Goal: Task Accomplishment & Management: Use online tool/utility

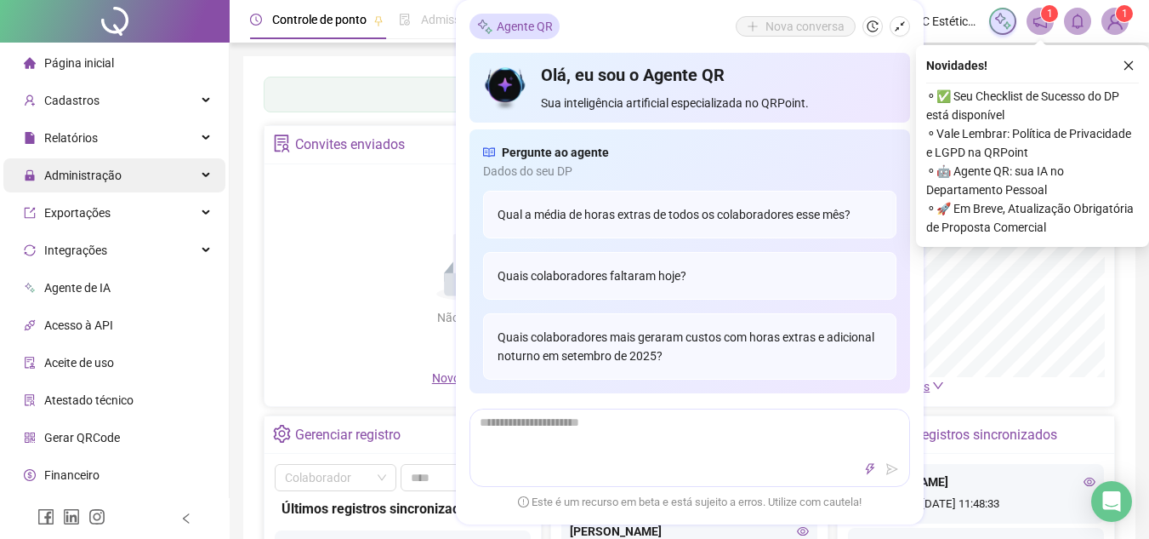
click at [102, 173] on span "Administração" at bounding box center [82, 175] width 77 height 14
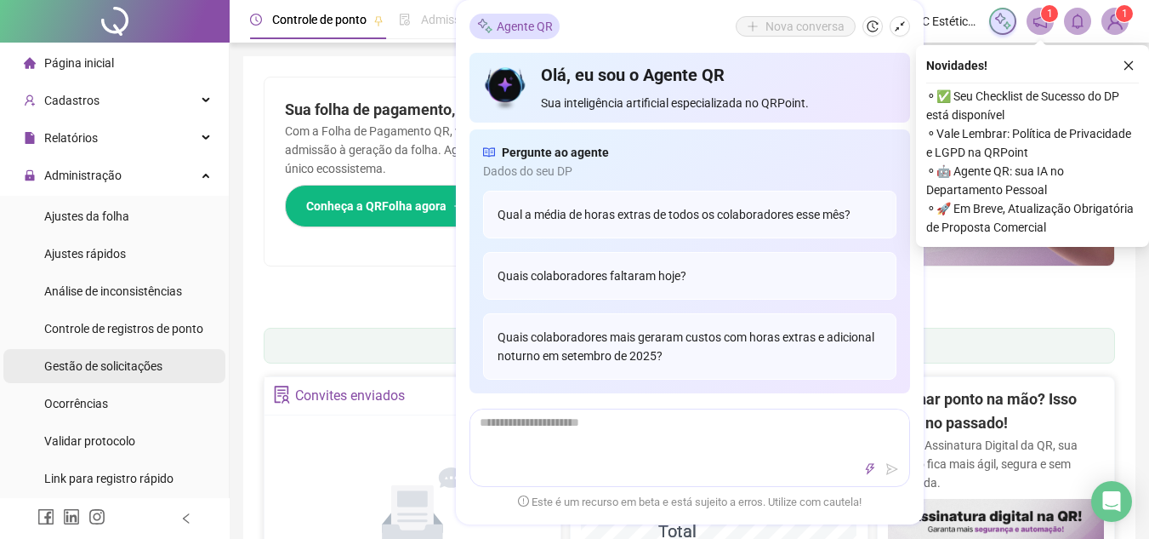
click at [101, 368] on span "Gestão de solicitações" at bounding box center [103, 366] width 118 height 14
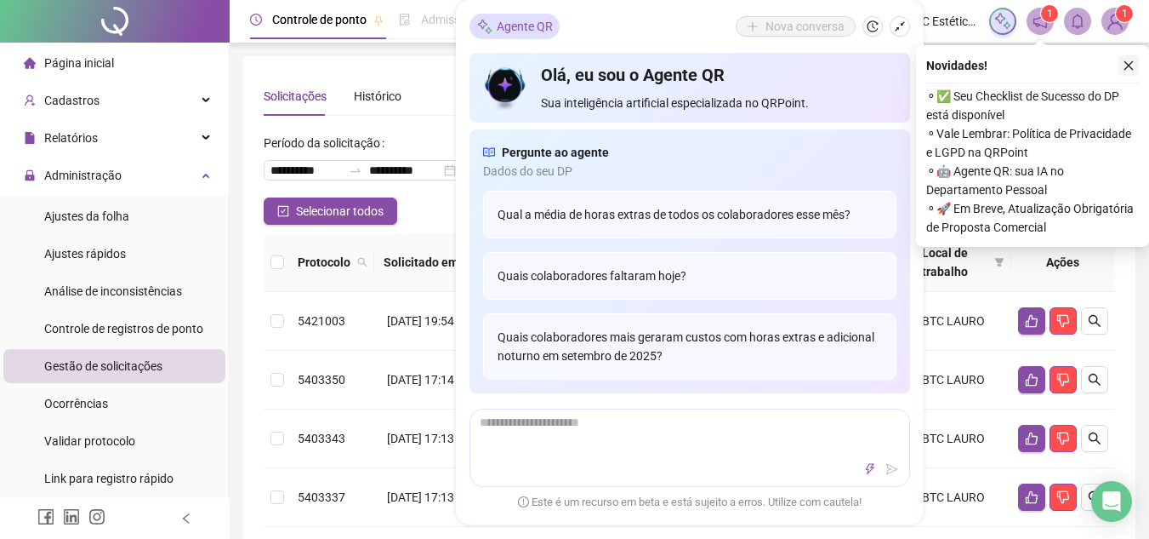
click at [1129, 63] on icon "close" at bounding box center [1129, 66] width 12 height 12
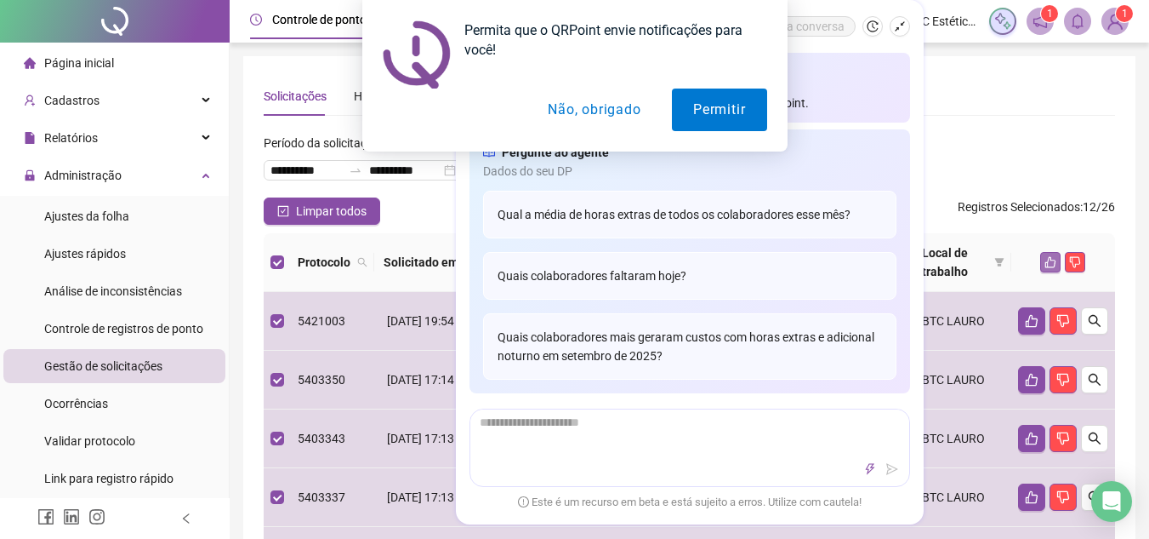
click at [1047, 262] on icon "like" at bounding box center [1051, 262] width 11 height 11
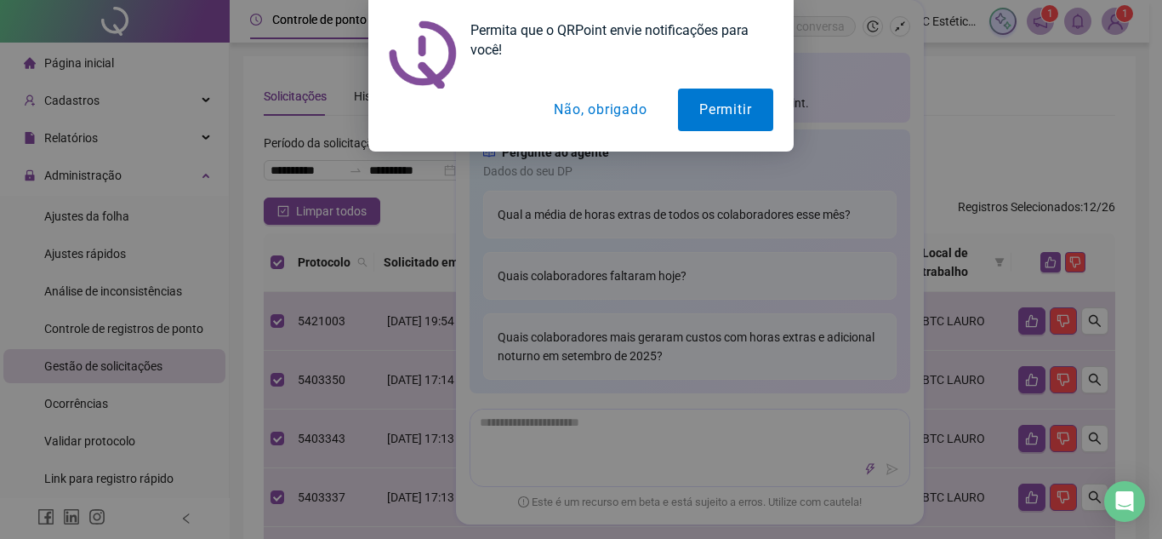
click at [589, 113] on button "Não, obrigado" at bounding box center [600, 109] width 135 height 43
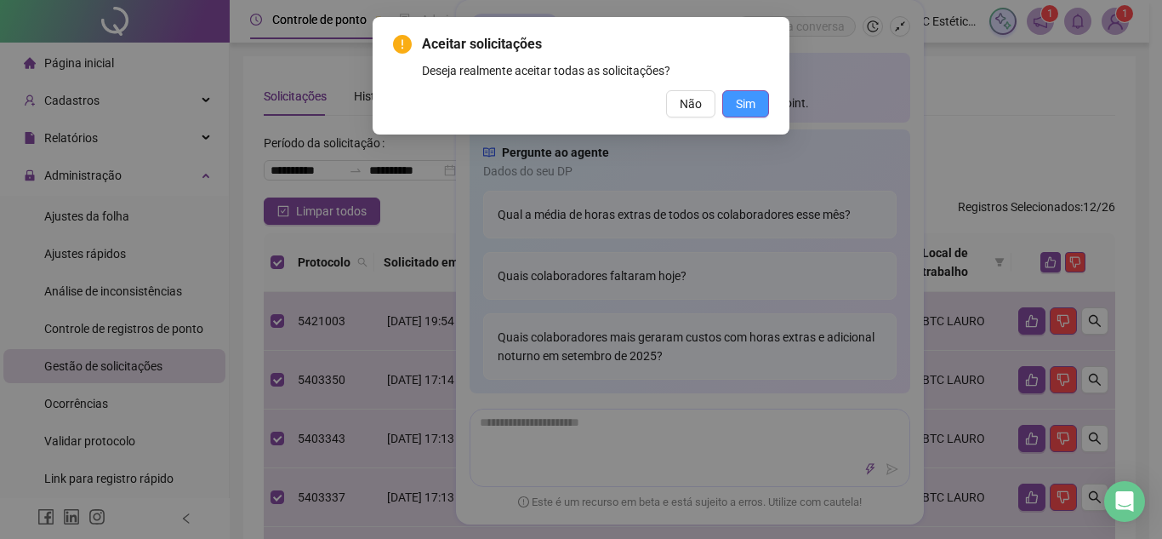
click at [753, 100] on span "Sim" at bounding box center [746, 103] width 20 height 19
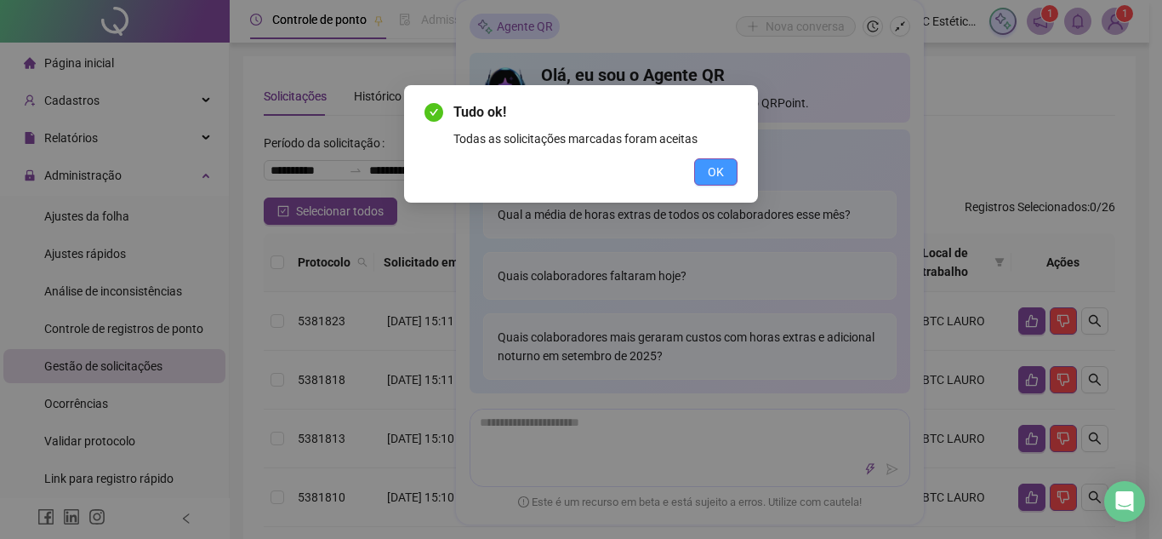
click at [730, 169] on button "OK" at bounding box center [715, 171] width 43 height 27
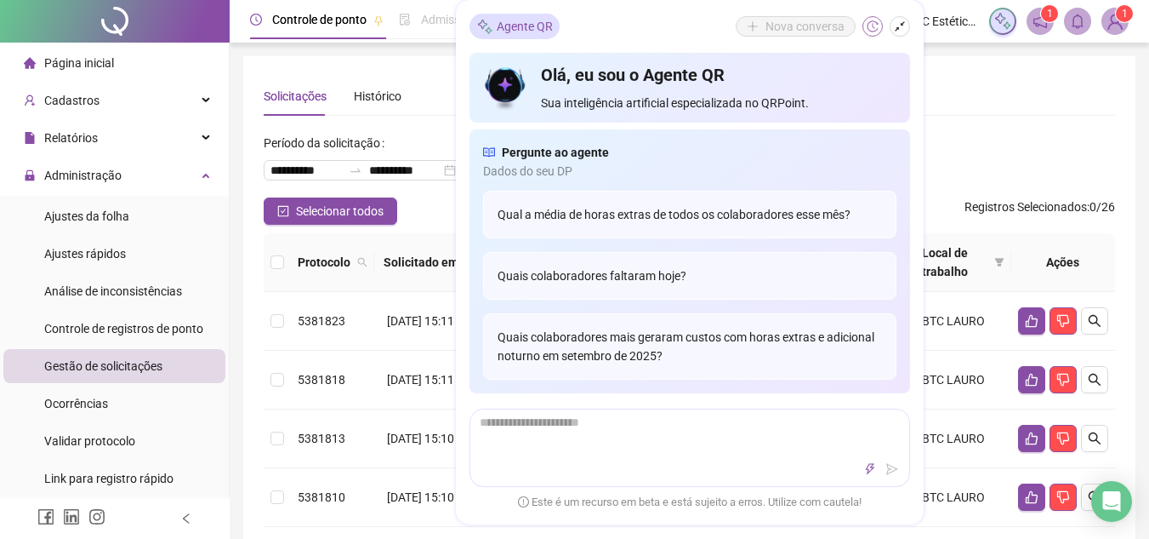
click at [874, 24] on icon "history" at bounding box center [873, 26] width 12 height 12
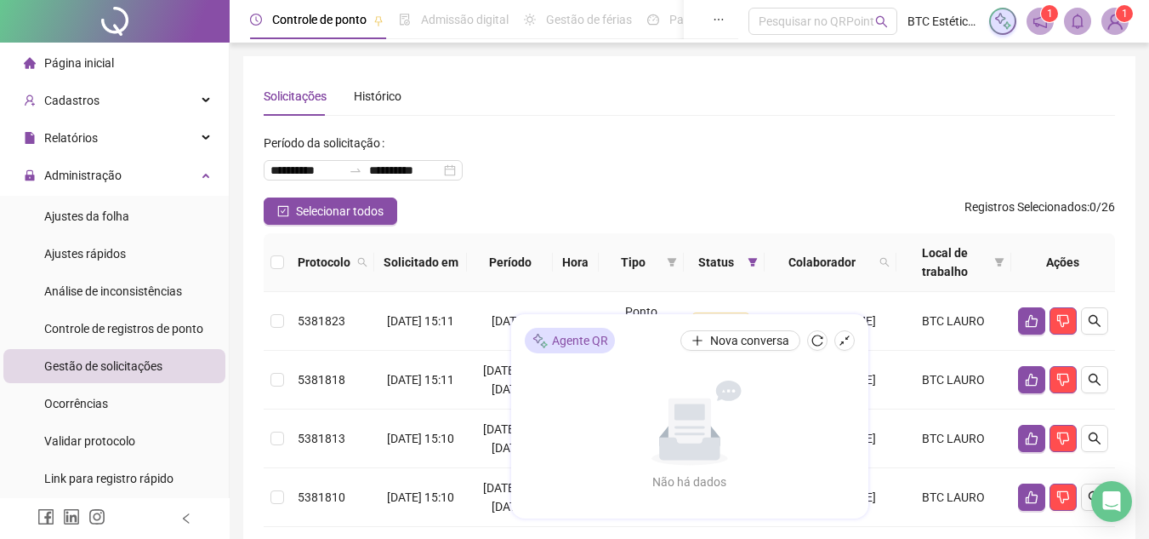
click at [288, 263] on th at bounding box center [277, 262] width 27 height 59
click at [284, 259] on th at bounding box center [277, 262] width 27 height 59
click at [311, 216] on span "Selecionar todos" at bounding box center [340, 211] width 88 height 19
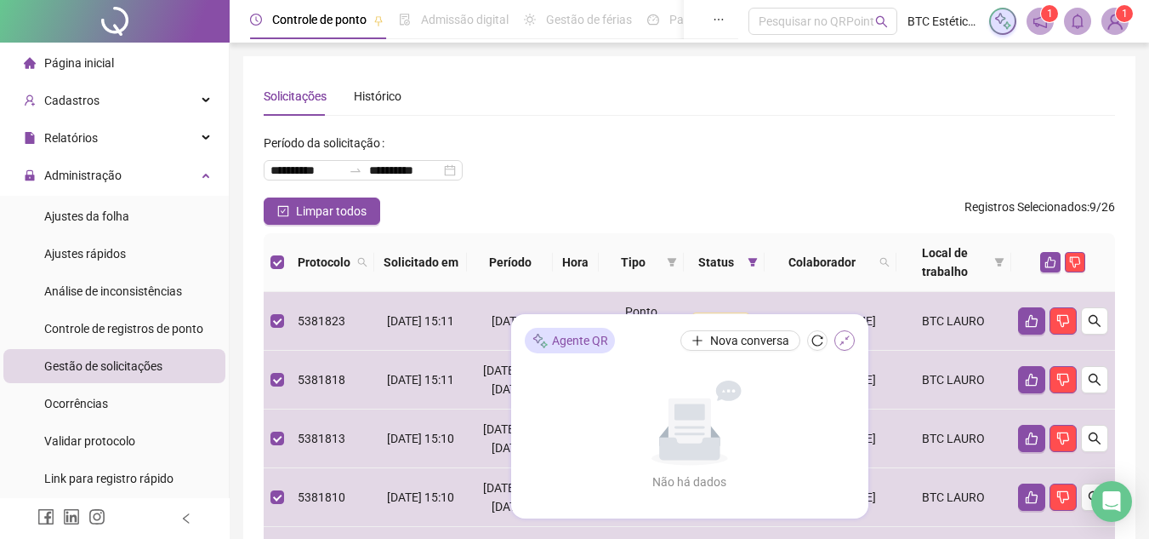
click at [847, 343] on icon "shrink" at bounding box center [845, 340] width 12 height 12
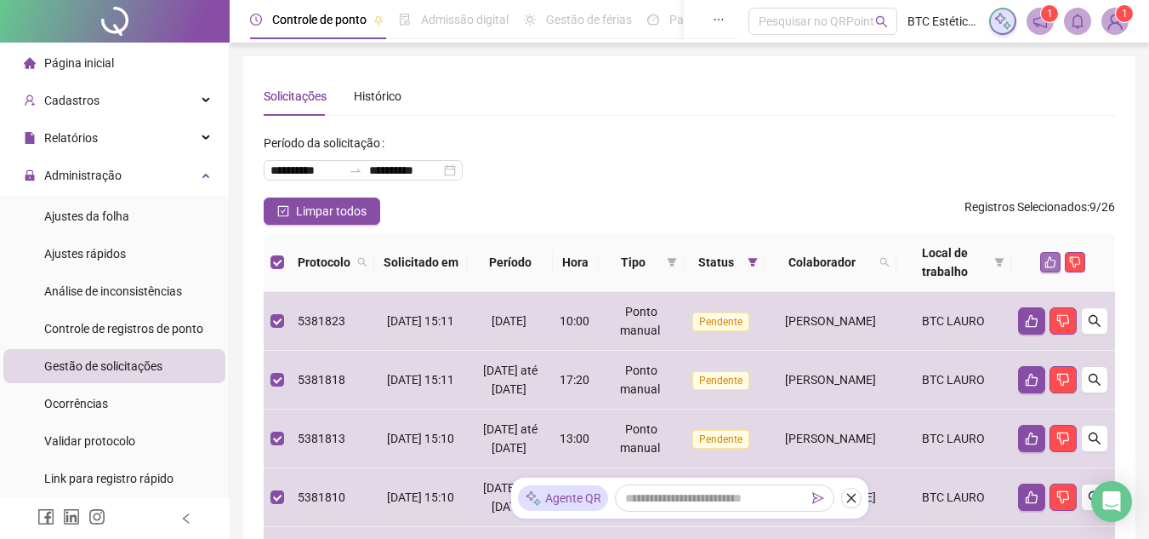
click at [1047, 257] on icon "like" at bounding box center [1051, 262] width 12 height 12
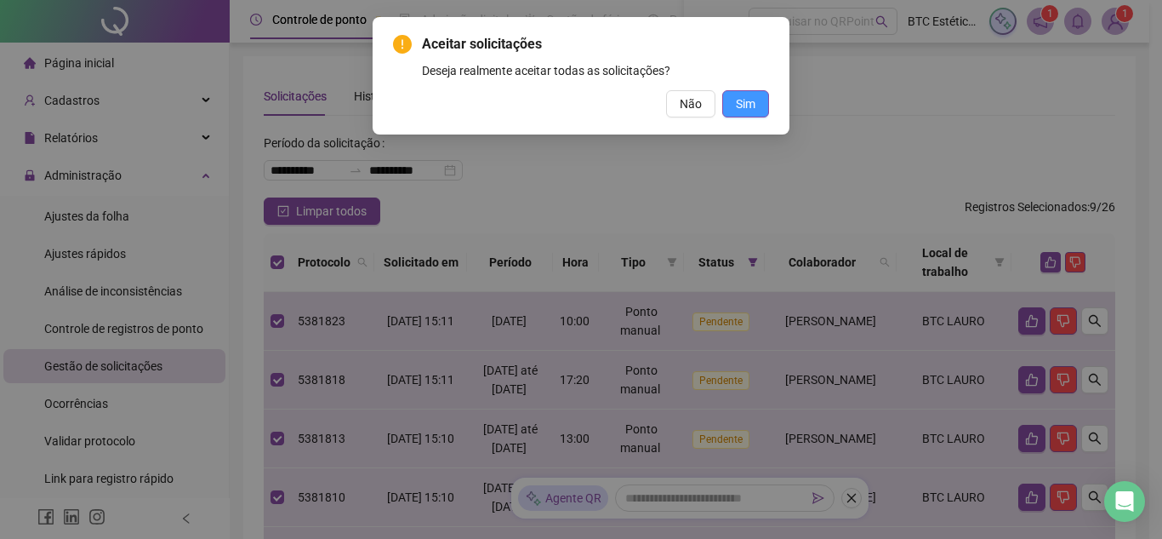
click at [748, 93] on button "Sim" at bounding box center [745, 103] width 47 height 27
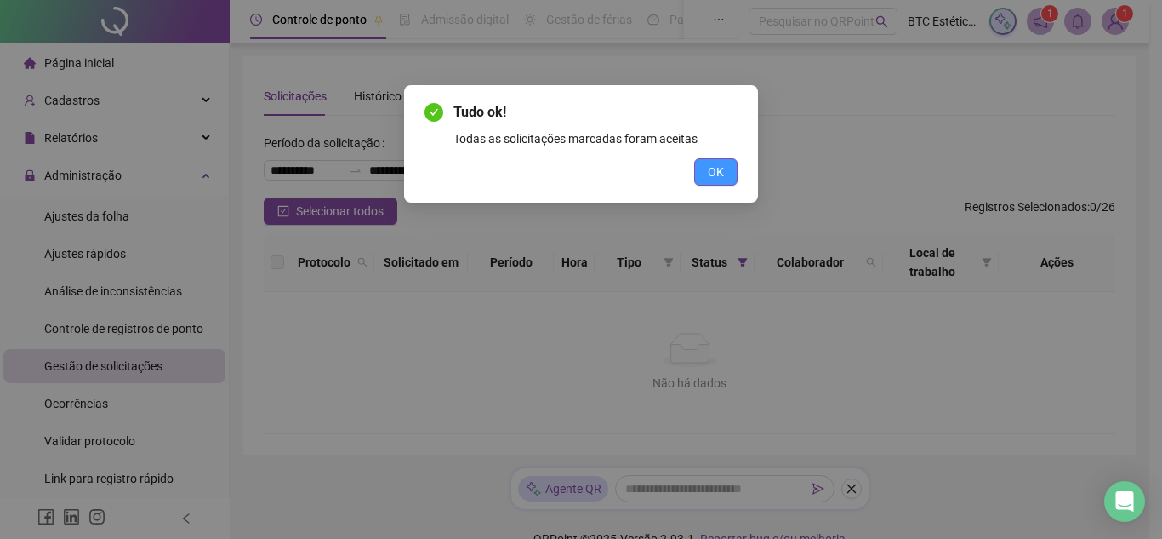
click at [706, 165] on button "OK" at bounding box center [715, 171] width 43 height 27
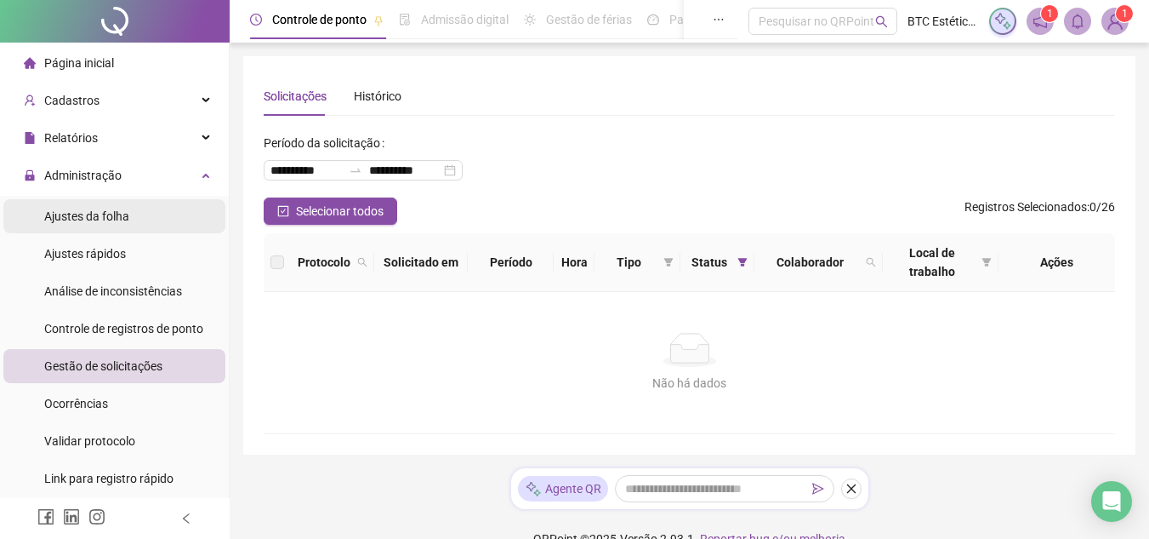
click at [100, 218] on span "Ajustes da folha" at bounding box center [86, 216] width 85 height 14
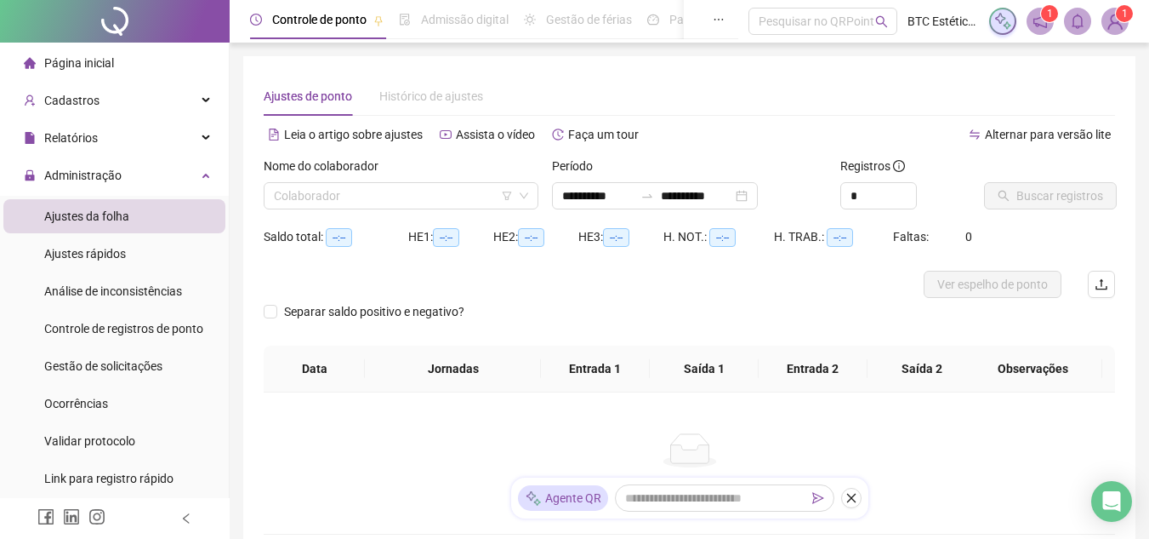
type input "**********"
click at [107, 174] on span "Administração" at bounding box center [82, 175] width 77 height 14
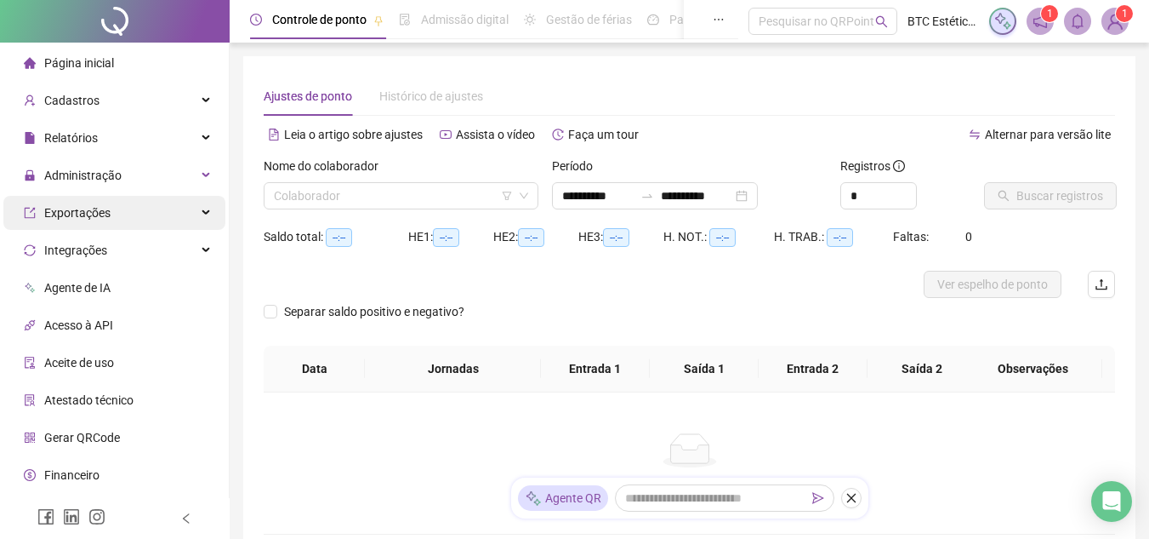
click at [94, 217] on span "Exportações" at bounding box center [77, 213] width 66 height 14
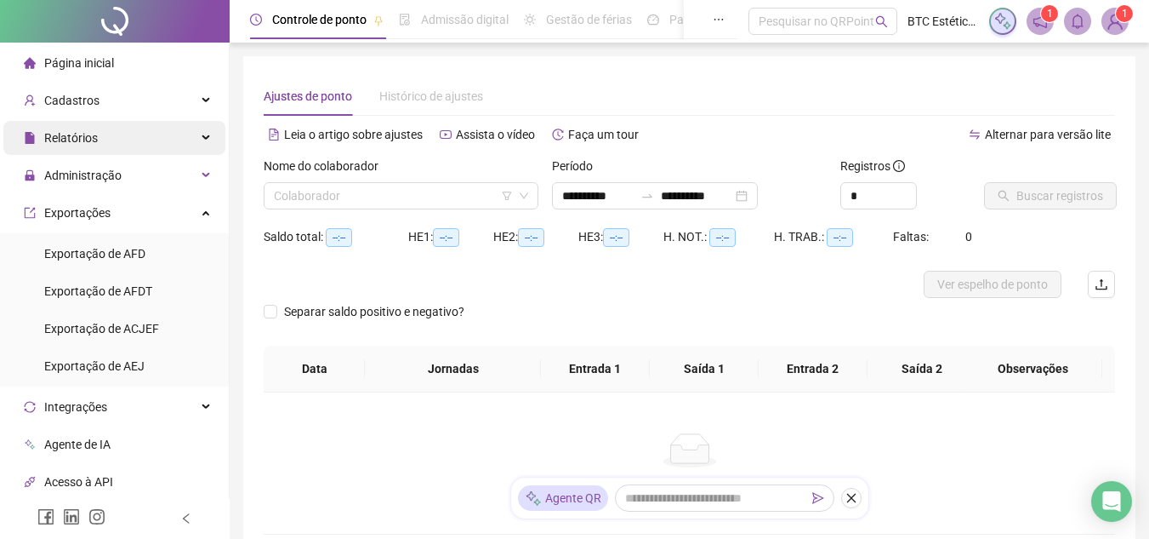
click at [107, 138] on div "Relatórios" at bounding box center [114, 138] width 222 height 34
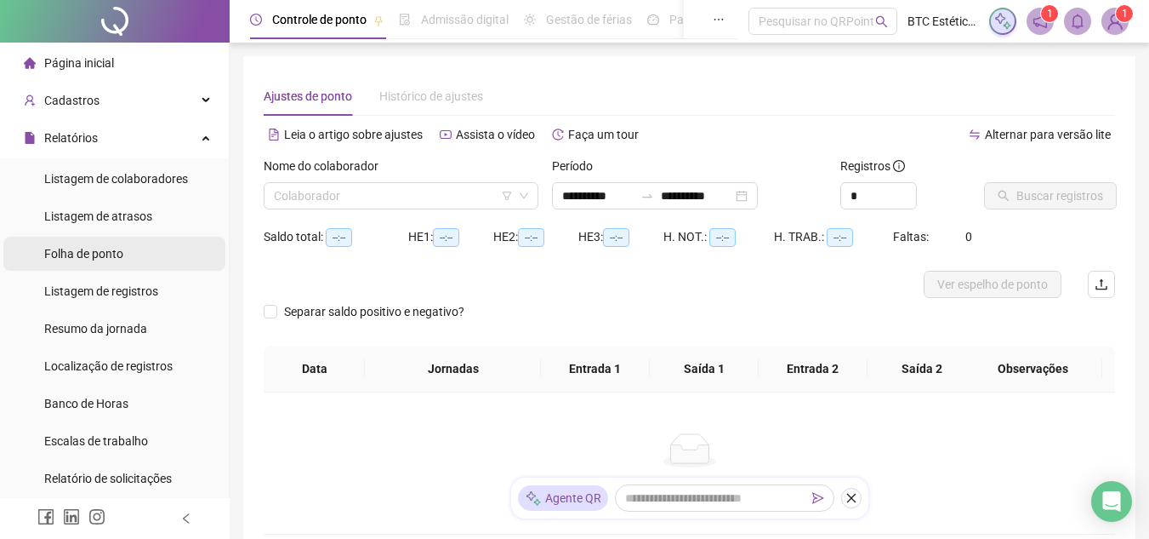
click at [83, 244] on div "Folha de ponto" at bounding box center [83, 254] width 79 height 34
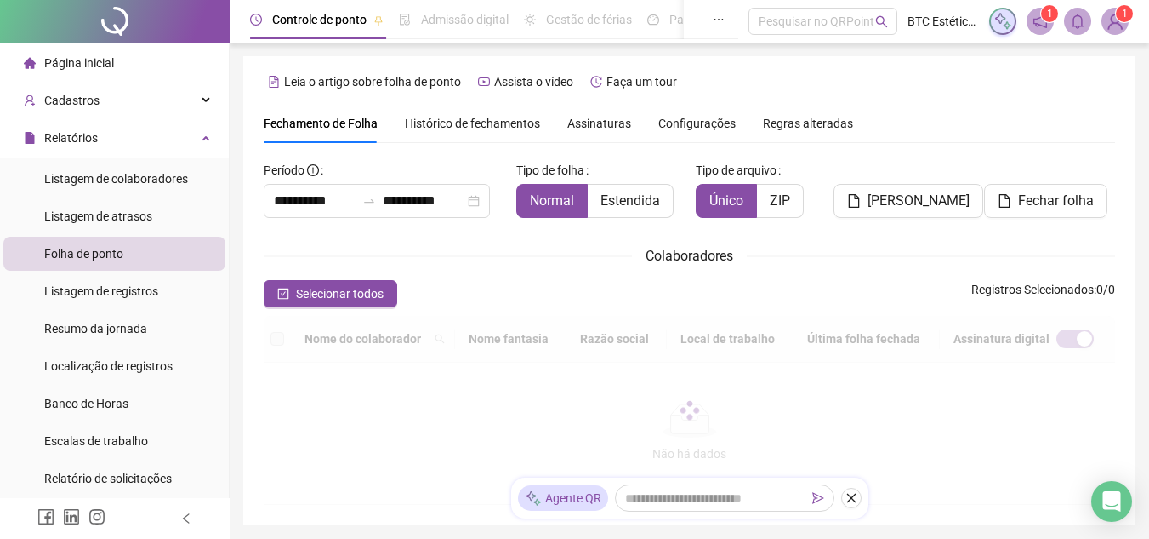
scroll to position [79, 0]
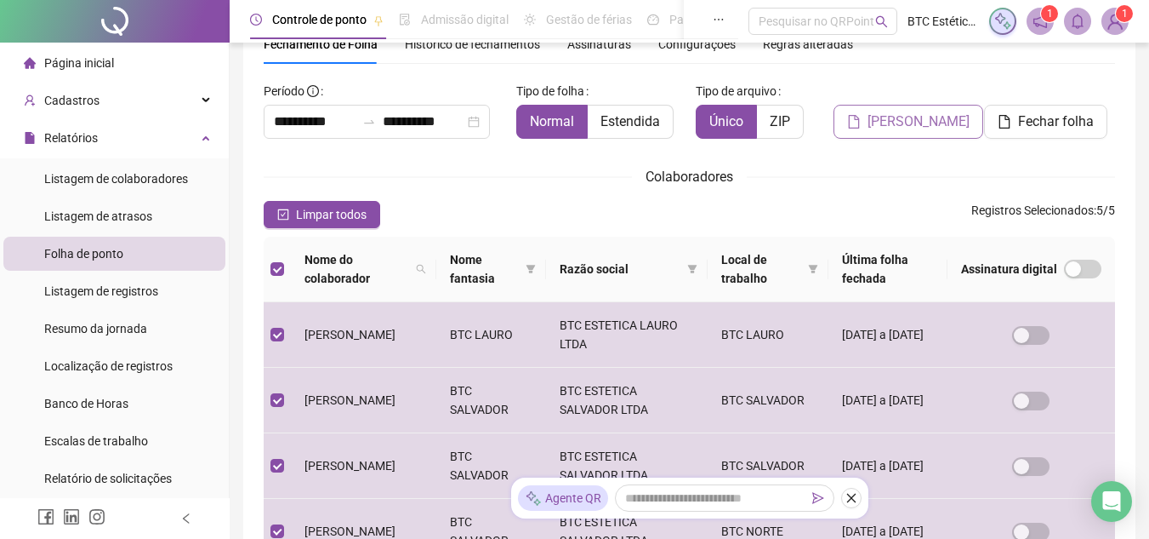
click at [902, 124] on span "[PERSON_NAME]" at bounding box center [919, 121] width 102 height 20
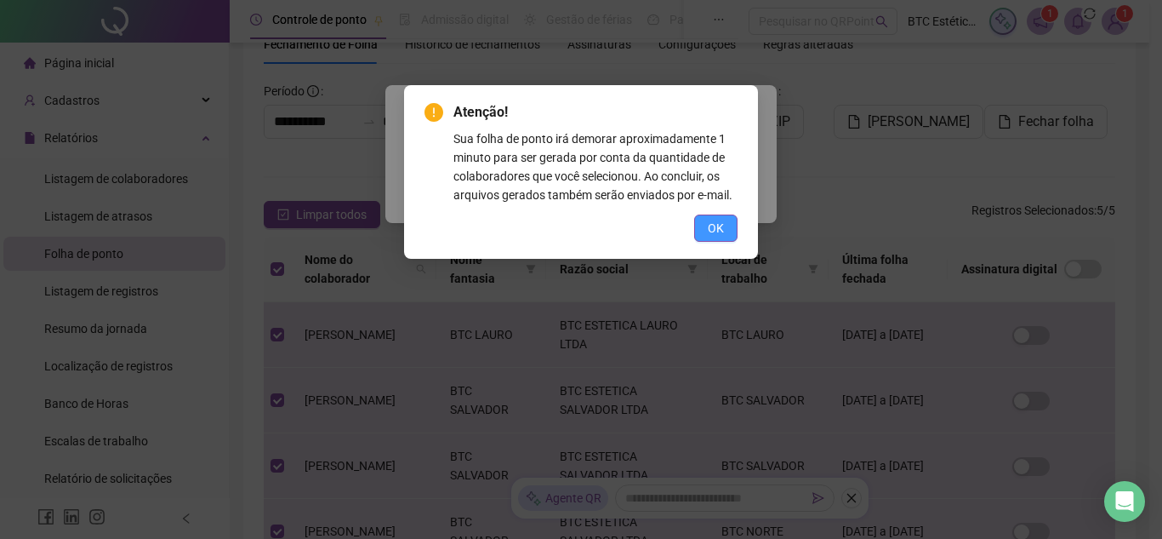
click at [710, 226] on span "OK" at bounding box center [716, 228] width 16 height 19
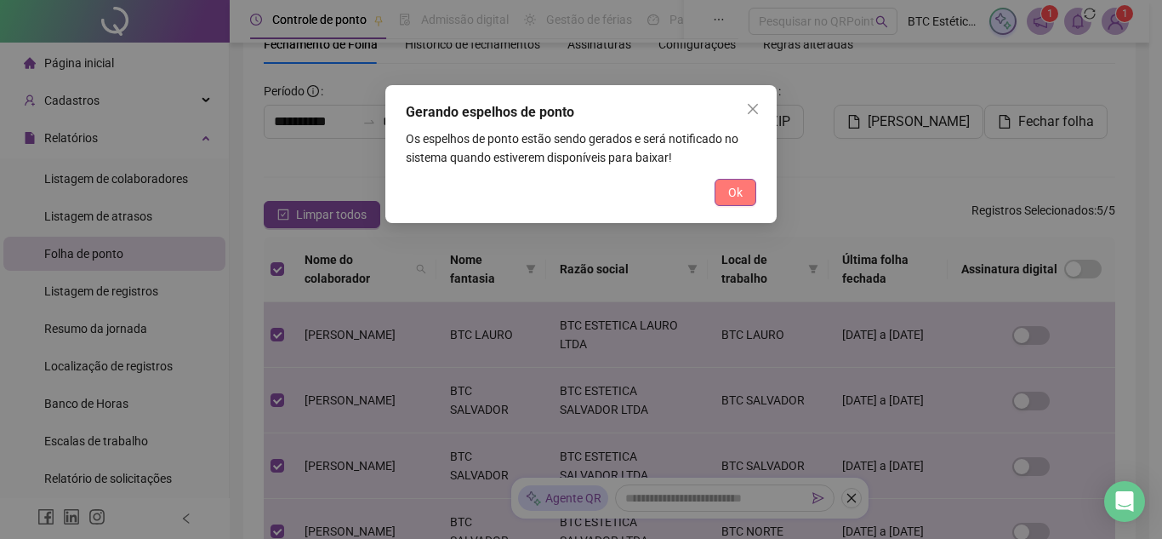
click at [735, 194] on span "Ok" at bounding box center [735, 192] width 14 height 19
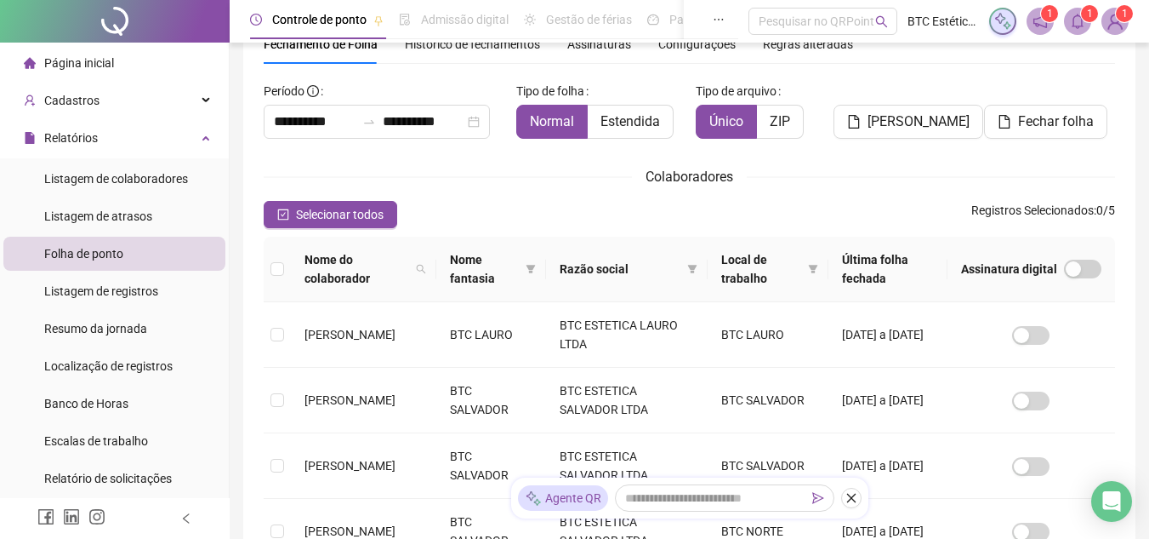
click at [1087, 13] on span "1" at bounding box center [1090, 14] width 6 height 12
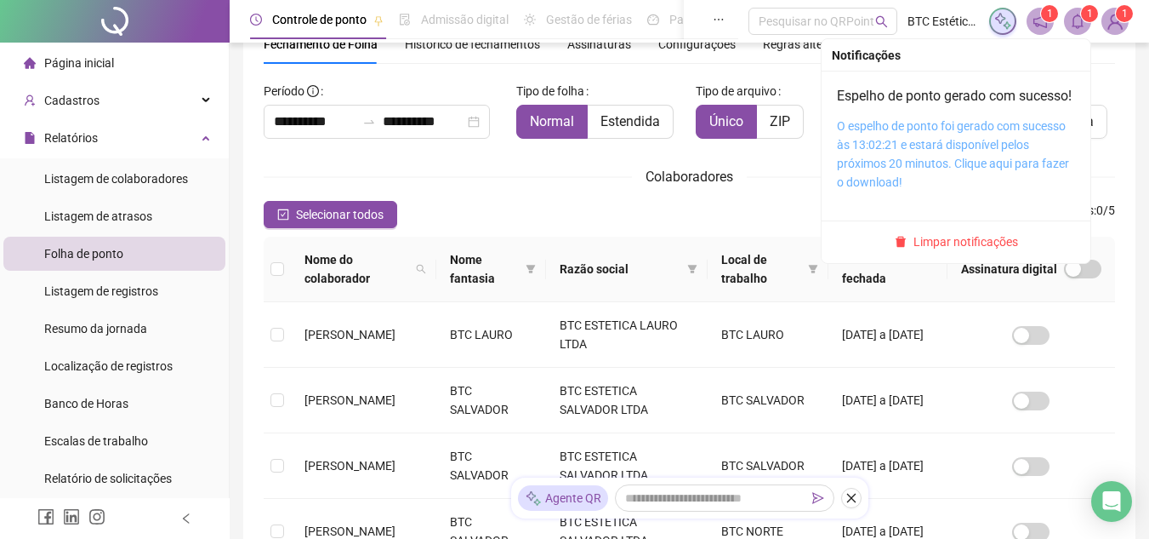
click at [956, 145] on link "O espelho de ponto foi gerado com sucesso às 13:02:21 e estará disponível pelos…" at bounding box center [953, 154] width 232 height 70
